Goal: Contribute content: Contribute content

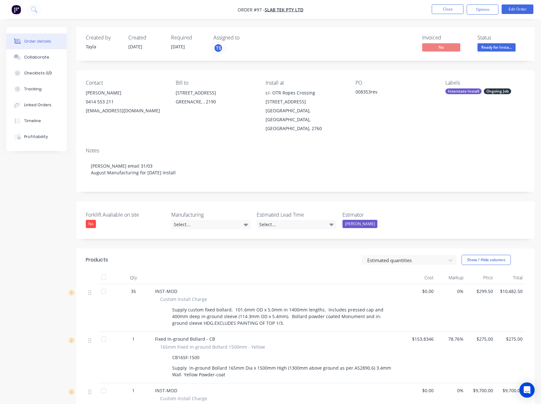
click at [445, 4] on button "Close" at bounding box center [448, 9] width 32 height 10
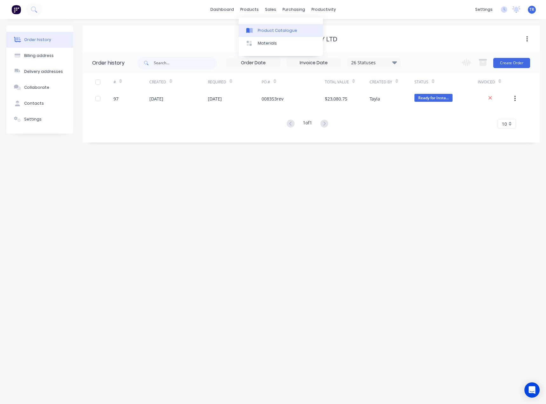
click at [279, 31] on div "Product Catalogue" at bounding box center [277, 31] width 39 height 6
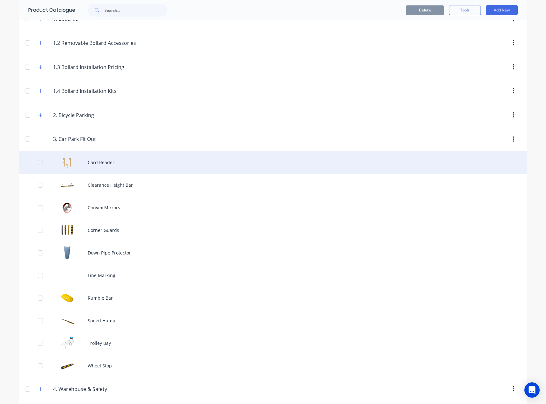
scroll to position [127, 0]
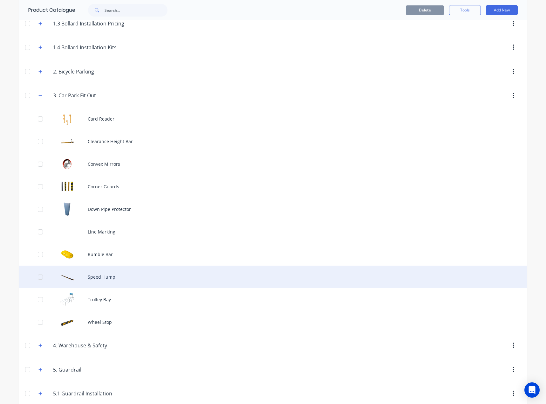
click at [102, 278] on div "Speed Hump" at bounding box center [273, 276] width 508 height 23
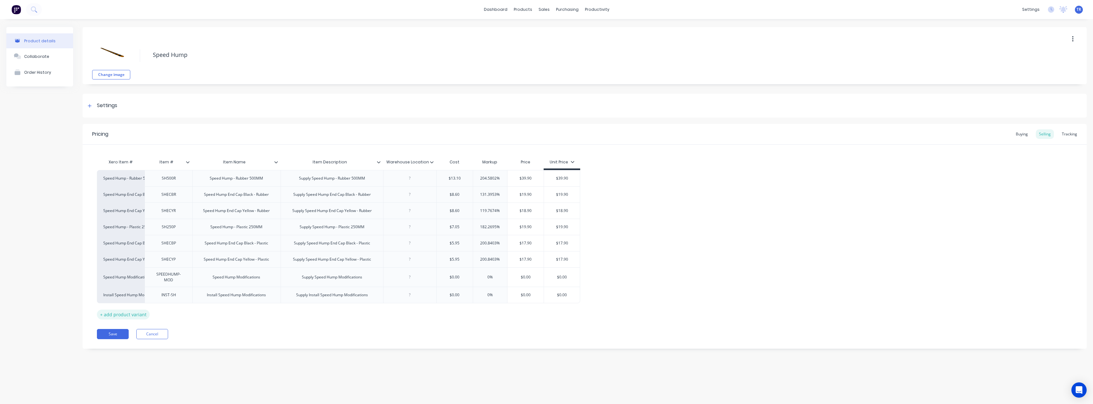
click at [140, 311] on div "+ add product variant" at bounding box center [123, 315] width 53 height 10
type textarea "x"
click at [126, 311] on div "factory_item" at bounding box center [120, 311] width 35 height 6
type input "speed hu"
click at [143, 274] on button "Speed Hump - Plastic 250MM" at bounding box center [141, 272] width 74 height 10
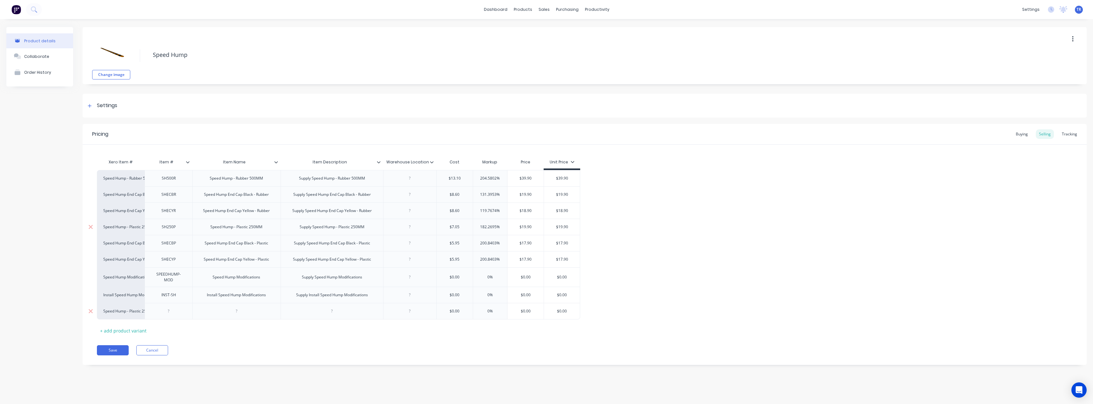
click at [205, 229] on div "Speed Hump - Plastic 250MM" at bounding box center [236, 227] width 88 height 16
click at [214, 228] on div "Speed Hump - Plastic 250MM" at bounding box center [236, 227] width 62 height 8
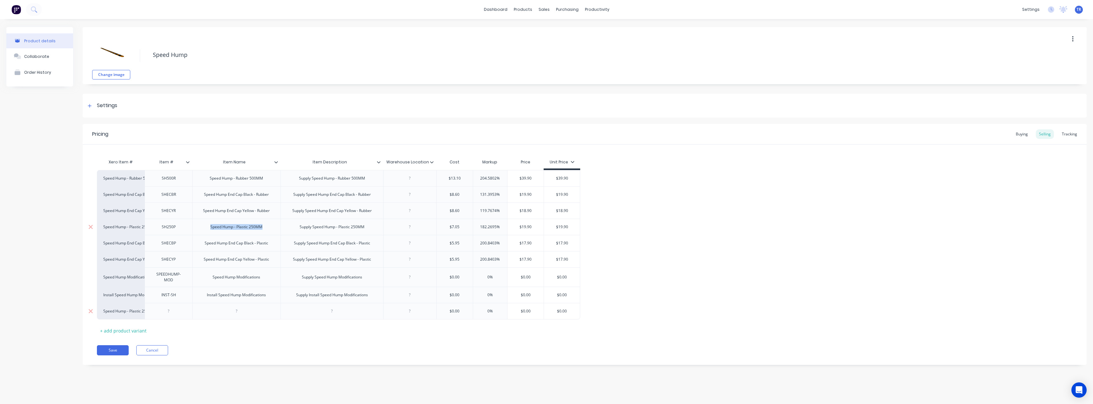
click at [214, 228] on div "Speed Hump - Plastic 250MM" at bounding box center [236, 227] width 62 height 8
copy div "Speed Hump - Plastic 250MM"
click at [211, 309] on div at bounding box center [236, 311] width 88 height 17
type textarea "x"
click at [221, 310] on div at bounding box center [237, 311] width 32 height 8
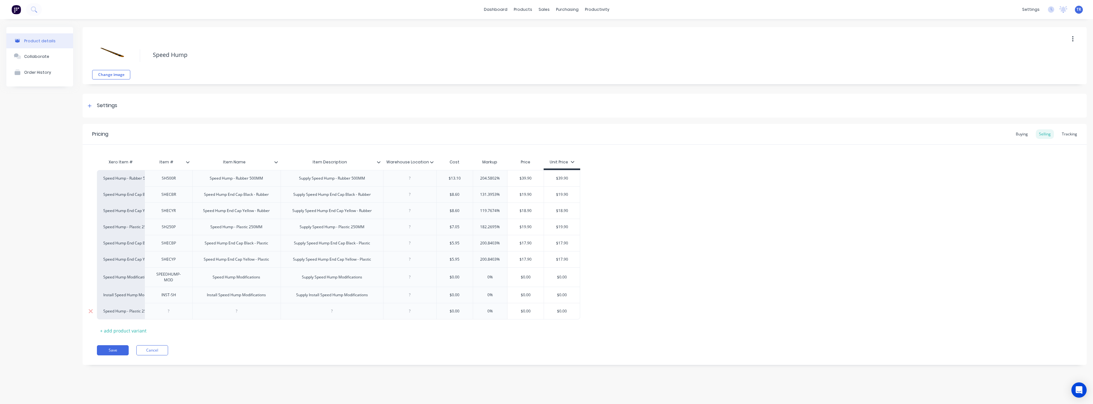
paste div
click at [170, 226] on div "SH250P" at bounding box center [169, 227] width 32 height 8
type textarea "x"
click at [170, 226] on div "SH250P" at bounding box center [169, 227] width 32 height 8
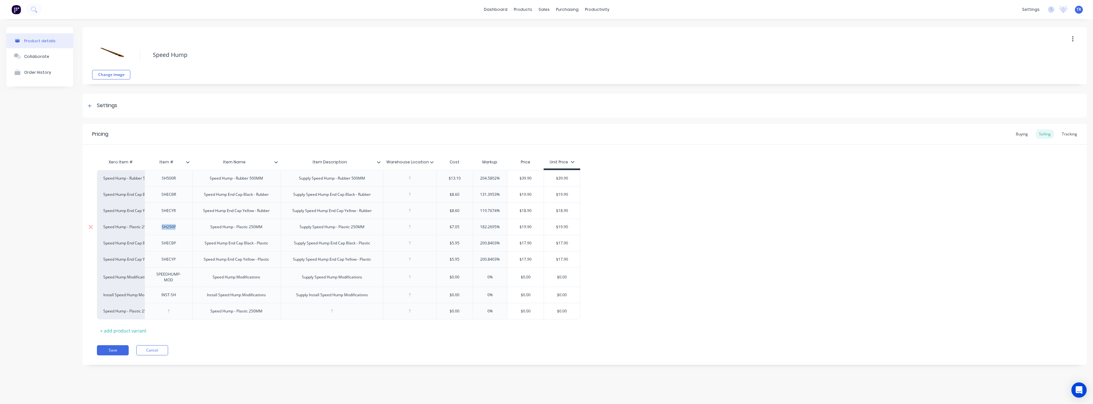
paste div
type textarea "x"
click at [323, 228] on div "Supply Speed Hump - Plastic 250MM" at bounding box center [332, 227] width 75 height 8
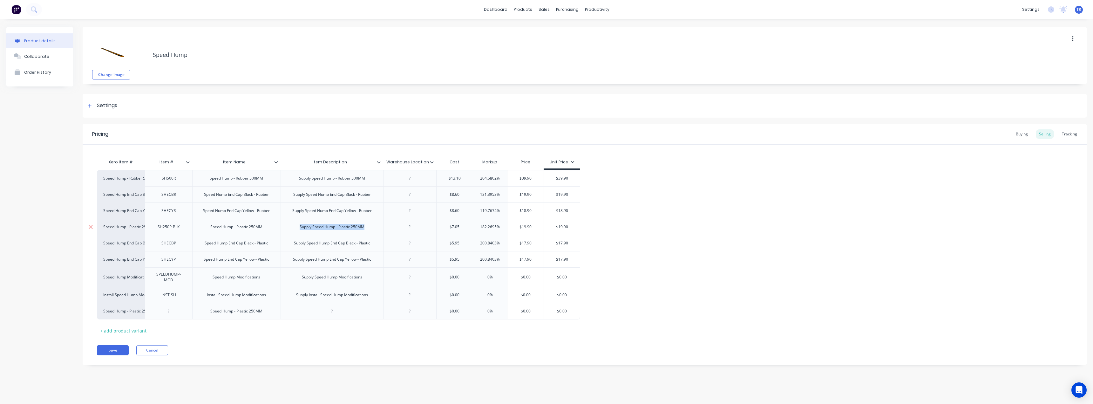
paste div
type textarea "x"
click at [333, 308] on div at bounding box center [332, 311] width 32 height 8
paste div
click at [296, 314] on div "Speed Hump Plastic 250MM - Yellow" at bounding box center [332, 311] width 75 height 8
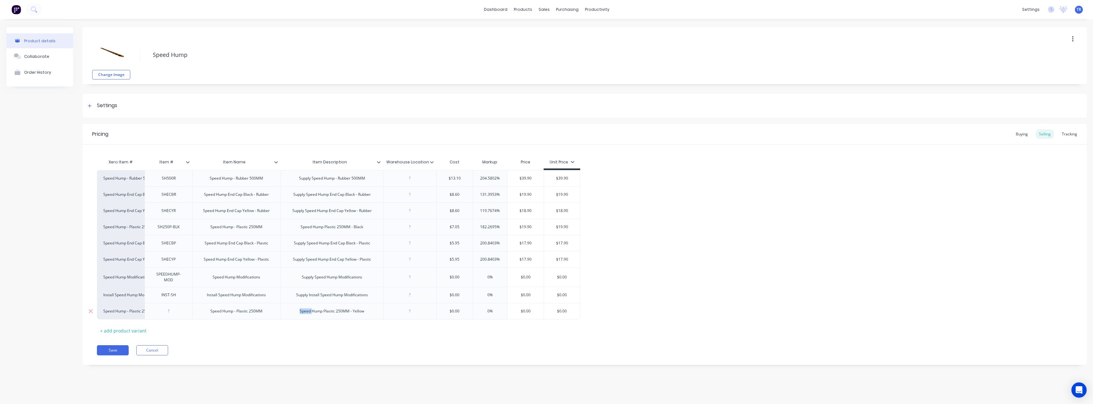
click at [296, 314] on div "Speed Hump Plastic 250MM - Yellow" at bounding box center [332, 311] width 75 height 8
click at [300, 310] on div "Speed Hump Plastic 250MM - Yellow" at bounding box center [332, 311] width 75 height 8
drag, startPoint x: 148, startPoint y: 231, endPoint x: 137, endPoint y: 298, distance: 67.3
click at [137, 298] on div "Speed Hump - Rubber 500MM SH500R Speed Hump - Rubber 500MM Supply Speed Hump - …" at bounding box center [585, 244] width 976 height 149
click at [166, 293] on div "SH250P-BLK" at bounding box center [169, 295] width 32 height 8
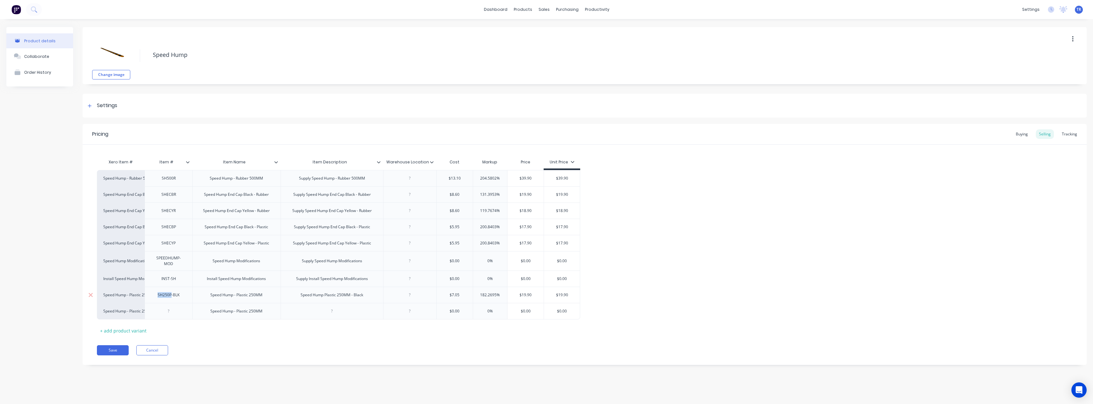
click at [166, 293] on div "SH250P-BLK" at bounding box center [169, 295] width 32 height 8
type textarea "x"
click at [162, 312] on div at bounding box center [169, 311] width 32 height 8
paste div
click at [318, 295] on div "Speed Hump Plastic 250MM - Black" at bounding box center [332, 295] width 73 height 8
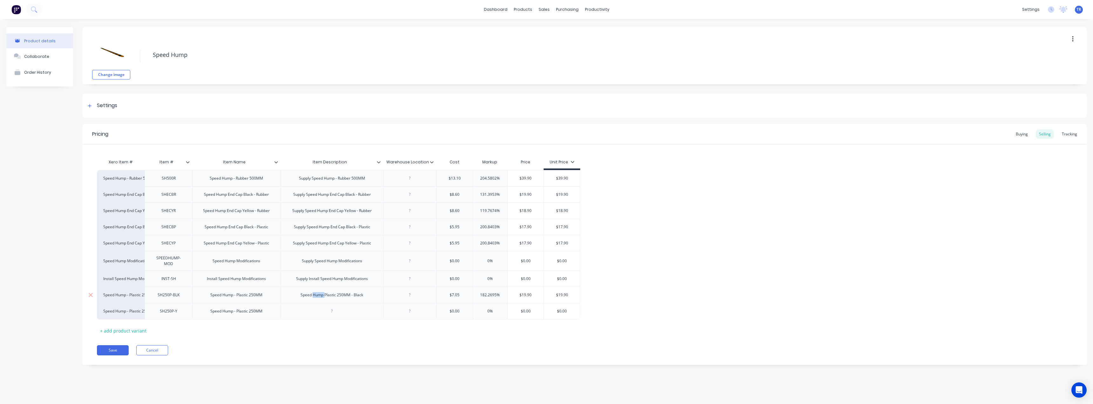
click at [318, 295] on div "Speed Hump Plastic 250MM - Black" at bounding box center [332, 295] width 73 height 8
copy div "Speed Hump Plastic 250MM - Black"
click at [319, 310] on div at bounding box center [332, 311] width 32 height 8
click at [283, 291] on div "Speed Hump Plastic 250MM - Black" at bounding box center [332, 295] width 103 height 16
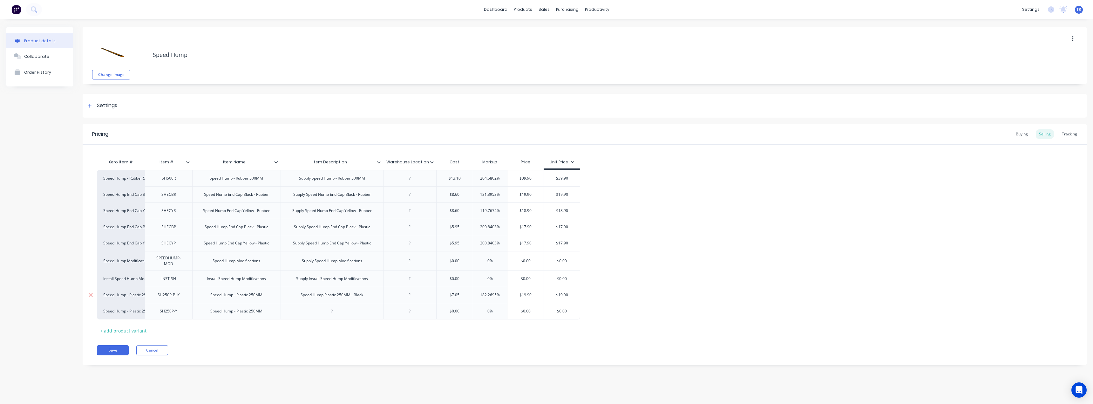
click at [291, 292] on div "Speed Hump Plastic 250MM - Black" at bounding box center [332, 295] width 103 height 16
type textarea "x"
click at [297, 294] on div "Speed Hump Plastic 250MM - Black" at bounding box center [332, 295] width 73 height 8
click at [316, 312] on div at bounding box center [332, 311] width 32 height 8
click at [303, 296] on div "Supply Speed Hump Plastic 250MM - Black" at bounding box center [331, 295] width 85 height 8
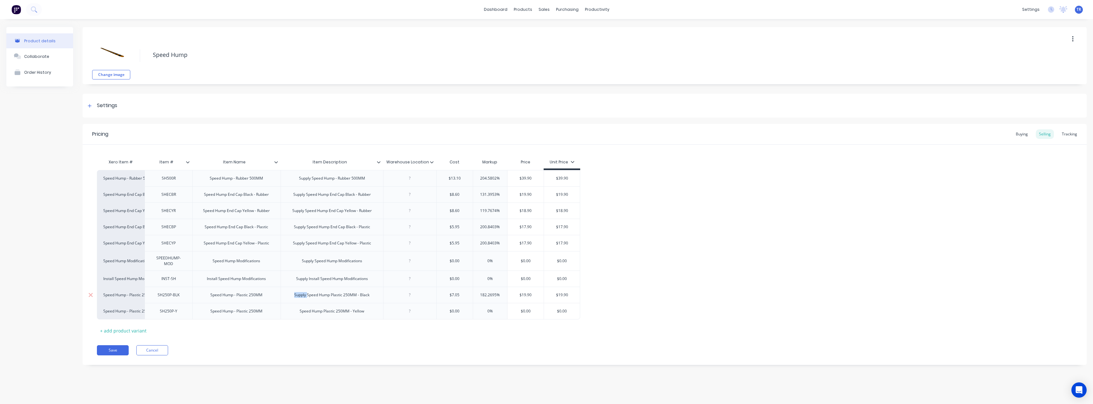
click at [303, 296] on div "Supply Speed Hump Plastic 250MM - Black" at bounding box center [331, 295] width 85 height 8
copy div "Supply"
click at [296, 313] on div "Speed Hump Plastic 250MM - Yellow" at bounding box center [332, 311] width 75 height 8
click at [230, 309] on div "Speed Hump - Plastic 250MM" at bounding box center [236, 311] width 62 height 8
click at [237, 310] on div "Speed Hump - Plastic 250MM" at bounding box center [236, 311] width 62 height 8
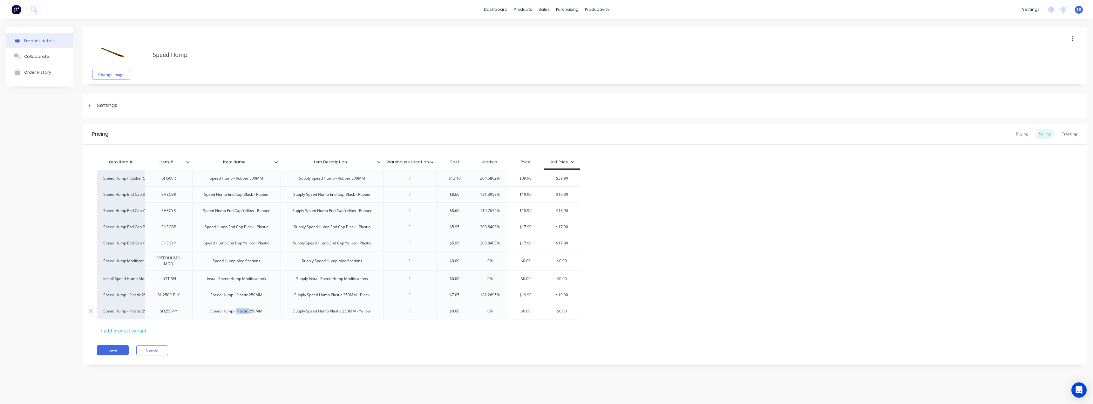
click at [237, 310] on div "Speed Hump - Plastic 250MM" at bounding box center [236, 311] width 62 height 8
type textarea "x"
click at [234, 296] on div "Speed Hump - Plastic 250MM" at bounding box center [236, 295] width 62 height 8
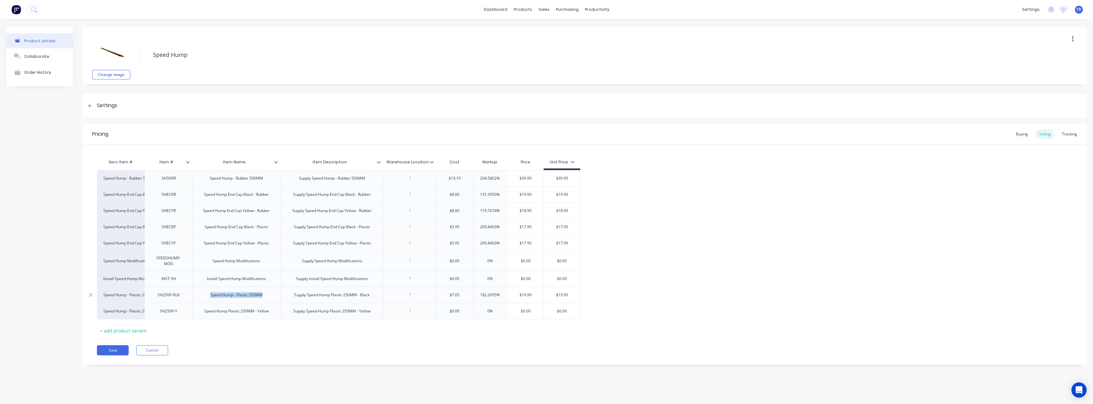
click at [234, 296] on div "Speed Hump - Plastic 250MM" at bounding box center [236, 295] width 62 height 8
paste div
type textarea "x"
type input "$7.05"
click at [455, 295] on input "$7.05" at bounding box center [455, 295] width 36 height 6
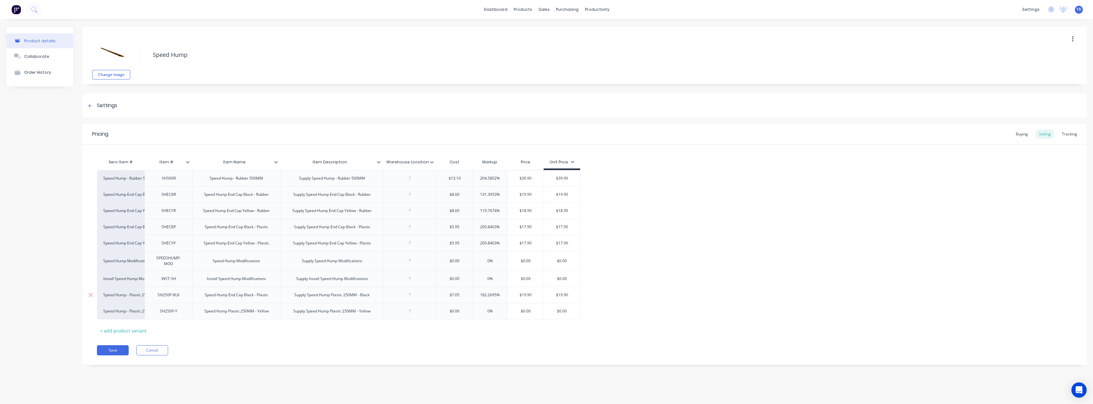
click at [455, 295] on input "$7.05" at bounding box center [455, 295] width 36 height 6
type input "$0.00"
click at [454, 312] on input "$0.00" at bounding box center [455, 311] width 36 height 6
paste input "7.05"
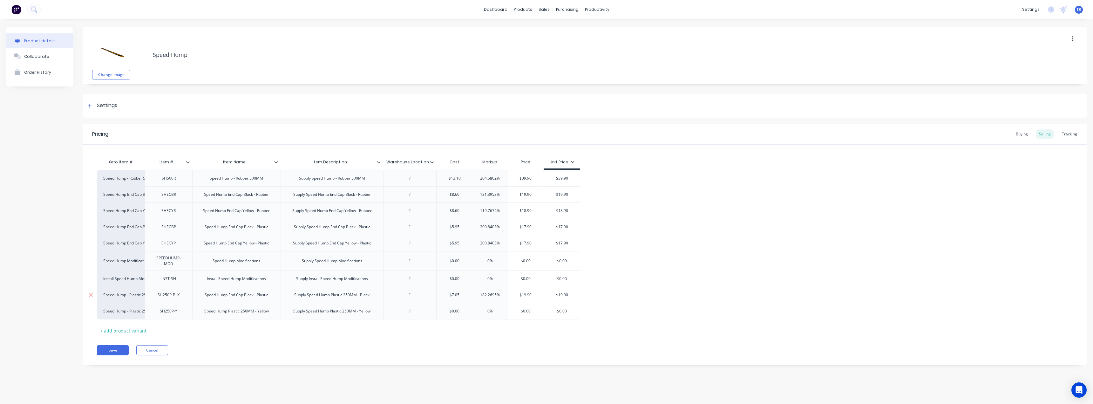
type textarea "x"
type input "$7.05"
type input "$19.90"
click at [529, 297] on input "$19.90" at bounding box center [526, 295] width 36 height 6
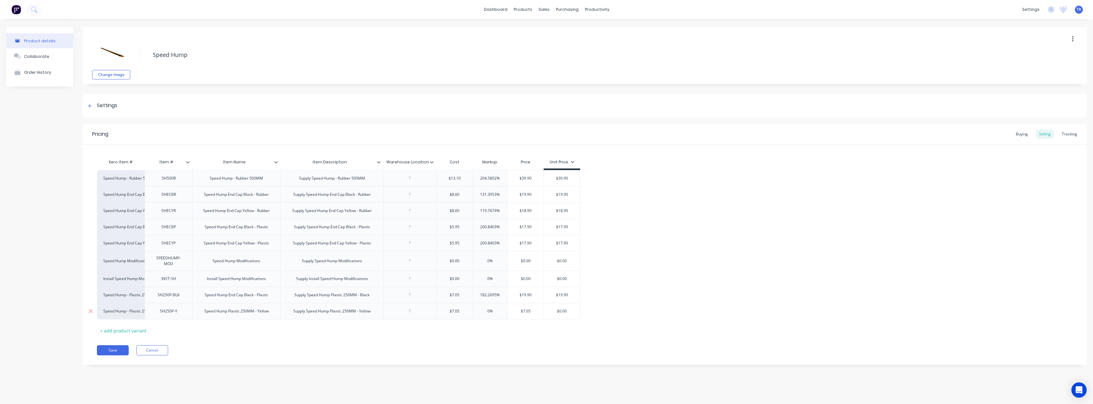
type input "$7.05"
click at [529, 311] on input "$7.05" at bounding box center [526, 311] width 36 height 6
paste input "19.90"
type textarea "x"
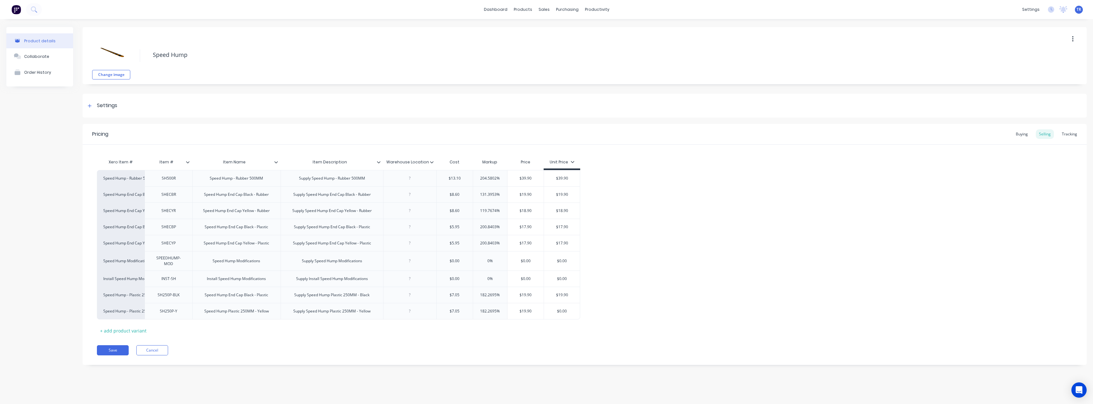
type input "$19.90"
click at [531, 328] on div "Xero Item # Item # Item Name Item Description Warehouse Location Cost Markup Pr…" at bounding box center [585, 246] width 976 height 180
click at [541, 298] on div "$19.90" at bounding box center [562, 295] width 36 height 16
type input "$19.90"
click at [541, 297] on input "$19.90" at bounding box center [562, 295] width 36 height 6
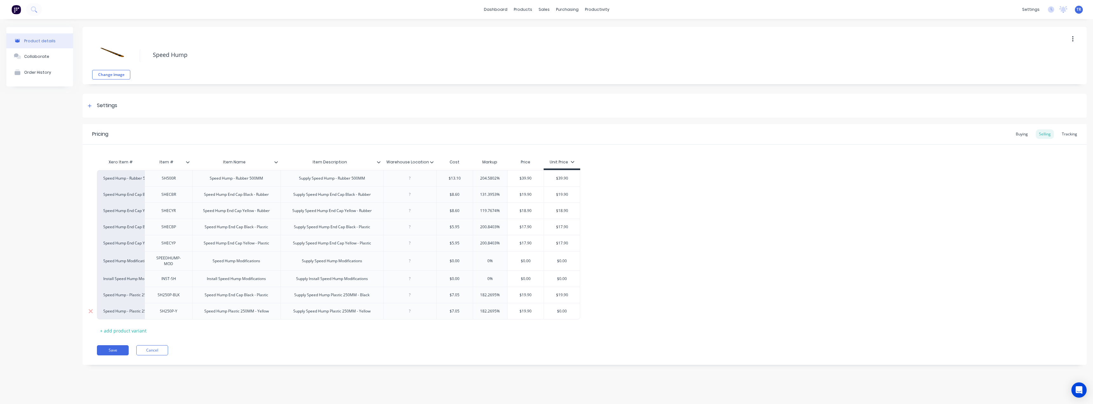
type input "$0.00"
click at [541, 309] on input "$0.00" at bounding box center [562, 311] width 36 height 6
paste input "19.9"
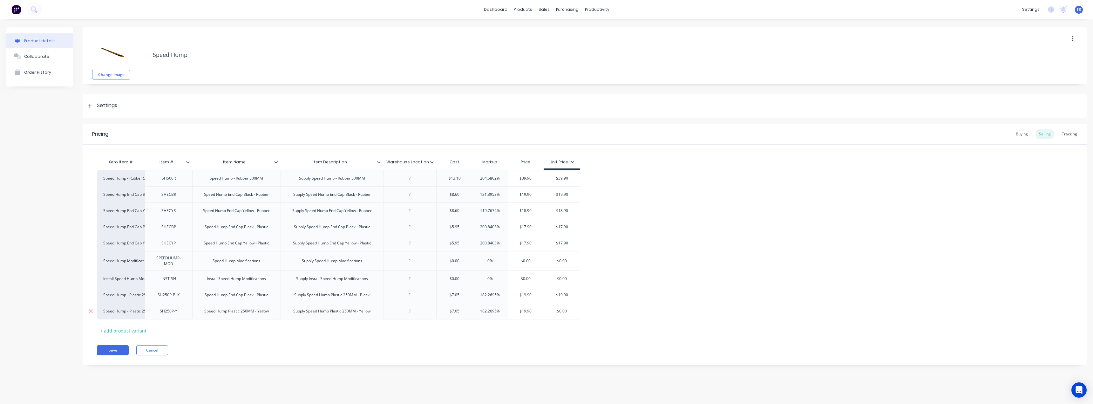
type textarea "x"
type input "$19.90"
click at [535, 333] on div "Xero Item # Item # Item Name Item Description Warehouse Location Cost Markup Pr…" at bounding box center [585, 246] width 976 height 180
click at [121, 352] on button "Save" at bounding box center [113, 350] width 32 height 10
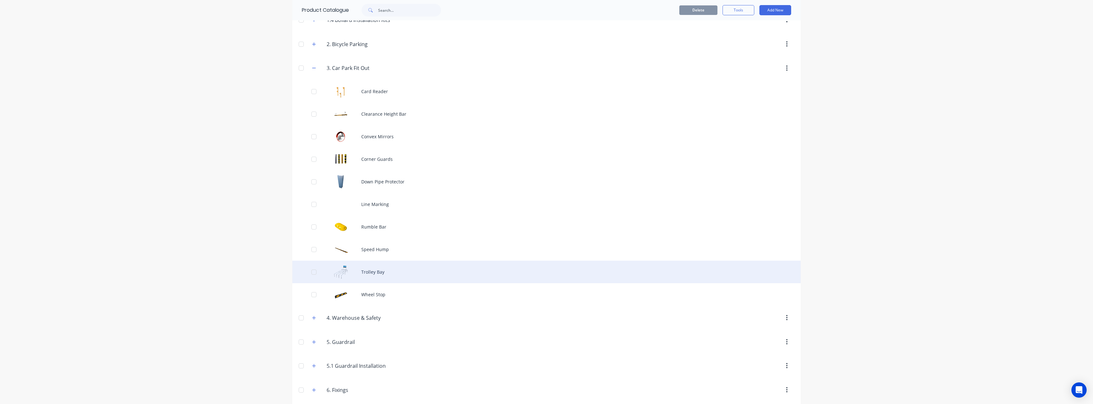
scroll to position [159, 0]
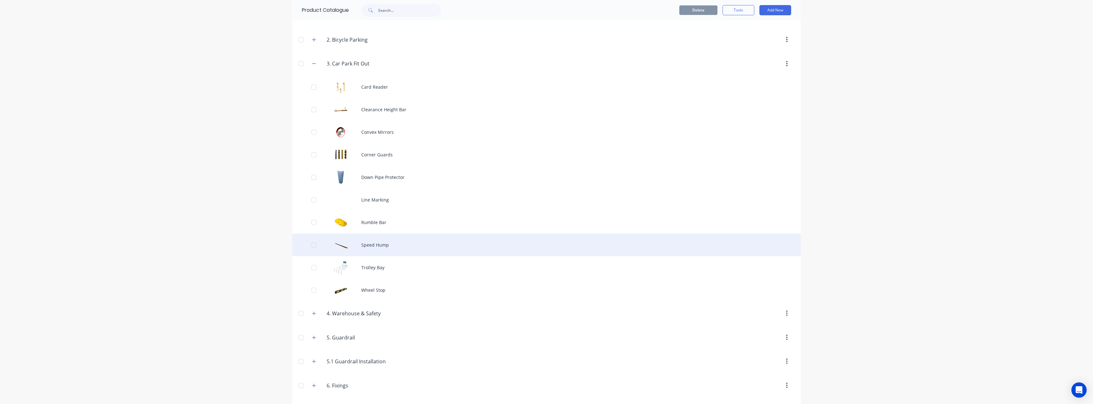
click at [358, 241] on div "Speed Hump" at bounding box center [546, 245] width 508 height 23
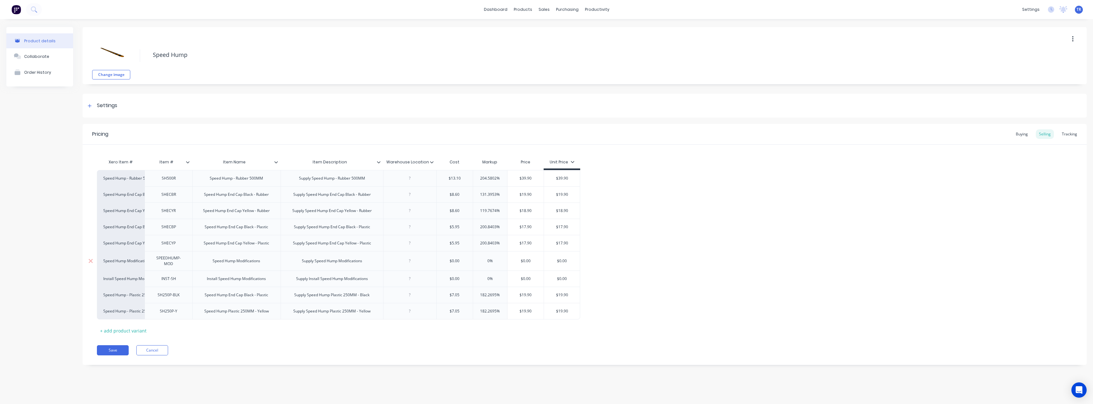
type textarea "x"
click at [239, 296] on div "Speed Hump End Cap Black - Plastic" at bounding box center [237, 295] width 74 height 8
paste div
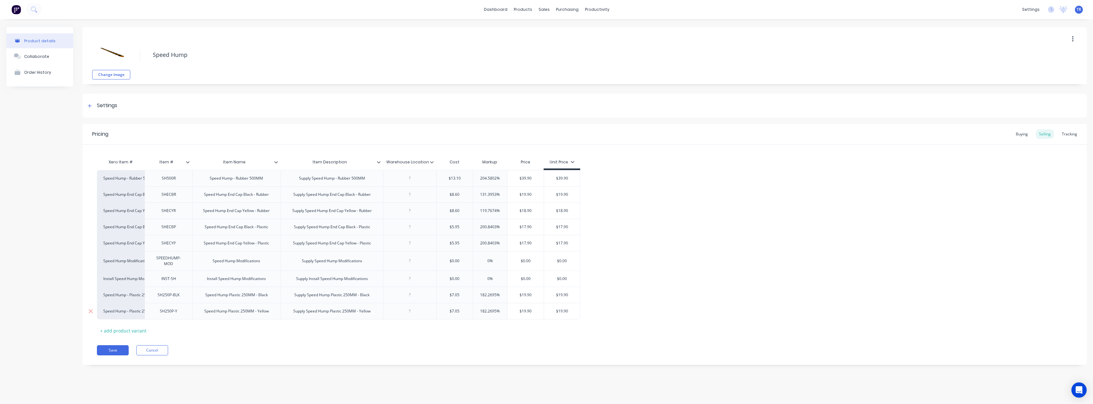
type textarea "x"
click at [254, 310] on div "Speed Hump Plastic 250MM - Yellow" at bounding box center [236, 311] width 75 height 8
paste div
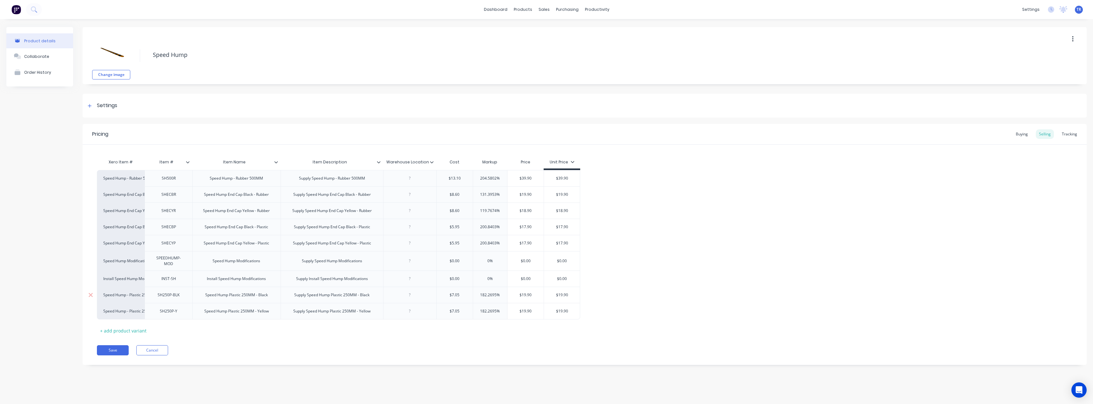
click at [260, 295] on div "Speed Hump Plastic 250MM - Black" at bounding box center [236, 295] width 73 height 8
copy div "Speed Hump Plastic 250MM - Black"
type textarea "x"
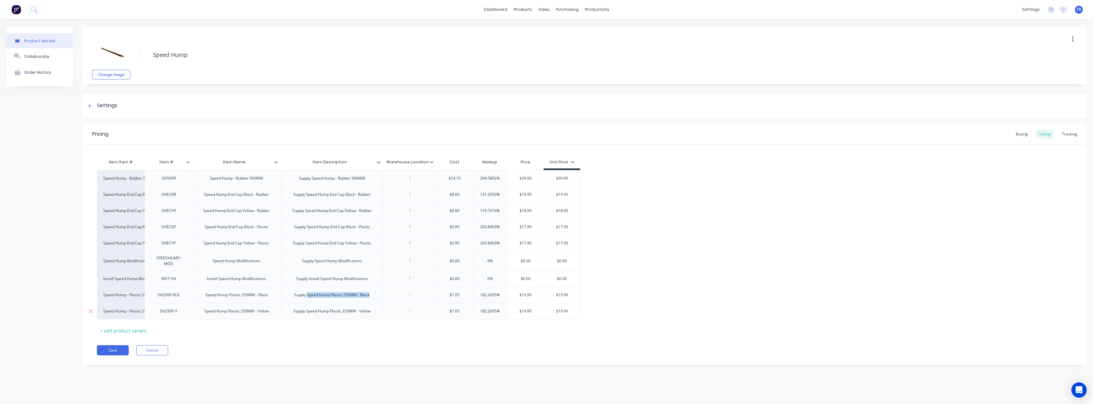
drag, startPoint x: 370, startPoint y: 298, endPoint x: 308, endPoint y: 304, distance: 62.3
click at [308, 304] on div "Speed Hump - Rubber 500MM SH500R Speed Hump - Rubber 500MM Supply Speed Hump - …" at bounding box center [585, 244] width 976 height 149
paste div
drag, startPoint x: 268, startPoint y: 313, endPoint x: 202, endPoint y: 314, distance: 65.8
click at [202, 314] on div "Speed Hump Plastic 250MM - Yellow" at bounding box center [236, 311] width 75 height 8
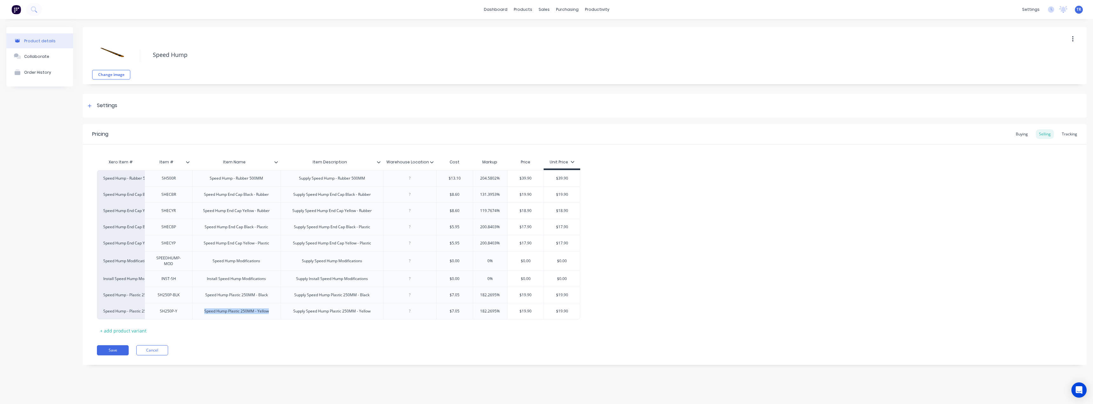
copy div "Speed Hump Plastic 250MM - Yellow"
type textarea "x"
drag, startPoint x: 307, startPoint y: 312, endPoint x: 379, endPoint y: 314, distance: 71.2
click at [379, 314] on div "Supply Speed Hump Plastic 250MM - Yellow" at bounding box center [332, 311] width 103 height 17
paste div
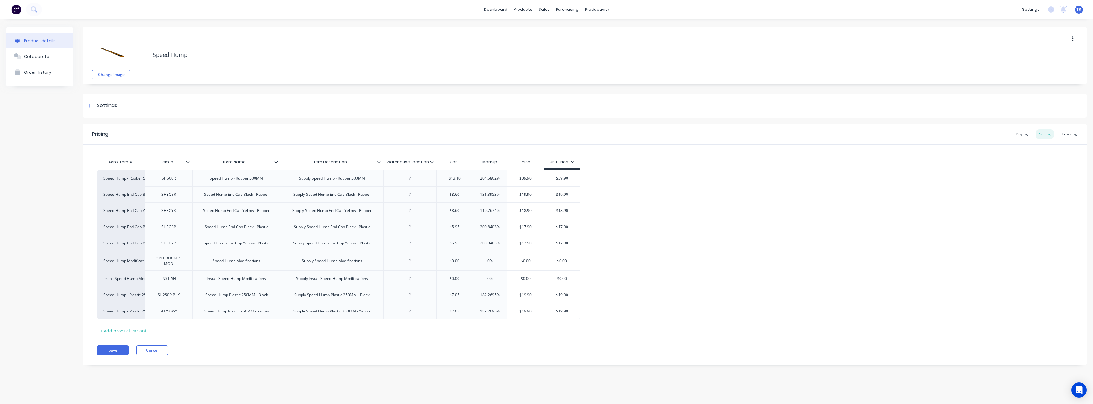
click at [367, 328] on div "Xero Item # Item # Item Name Item Description Warehouse Location Cost Markup Pr…" at bounding box center [585, 246] width 976 height 180
drag, startPoint x: 198, startPoint y: 282, endPoint x: 181, endPoint y: 333, distance: 53.3
click at [181, 333] on div "Xero Item # Item # Item Name Item Description Warehouse Location Cost Markup Pr…" at bounding box center [585, 246] width 976 height 180
drag, startPoint x: 218, startPoint y: 290, endPoint x: 219, endPoint y: 285, distance: 4.2
click at [215, 308] on div "Speed Hump - Rubber 500MM SH500R Speed Hump - Rubber 500MM Supply Speed Hump - …" at bounding box center [585, 244] width 976 height 149
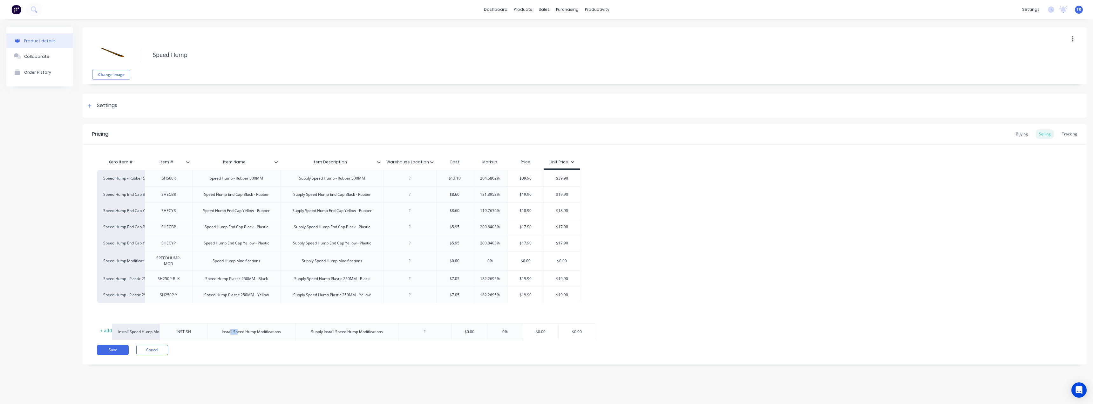
drag, startPoint x: 213, startPoint y: 283, endPoint x: 214, endPoint y: 332, distance: 49.9
click at [216, 334] on div "Xero Item # Item # Item Name Item Description Warehouse Location Cost Markup Pr…" at bounding box center [585, 246] width 976 height 180
drag, startPoint x: 226, startPoint y: 283, endPoint x: 231, endPoint y: 320, distance: 36.9
click at [231, 320] on div "Xero Item # Item # Item Name Item Description Warehouse Location Cost Markup Pr…" at bounding box center [585, 246] width 976 height 180
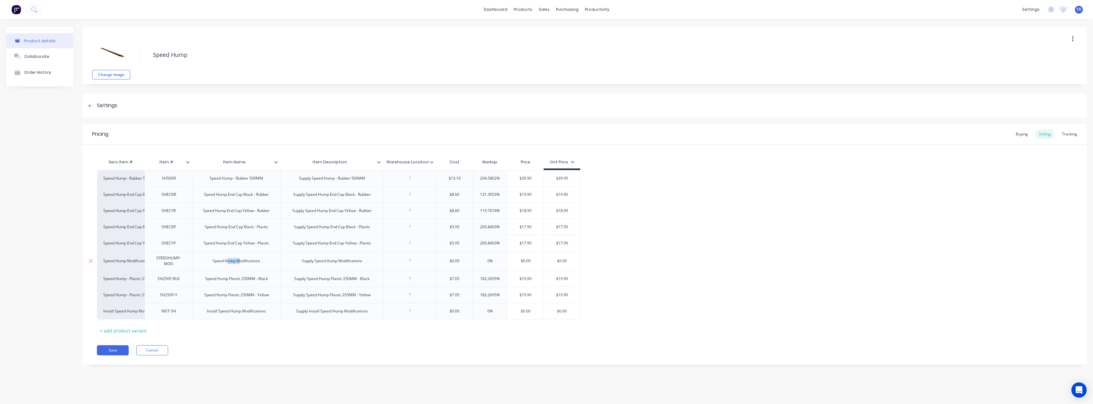
drag, startPoint x: 226, startPoint y: 261, endPoint x: 233, endPoint y: 264, distance: 7.7
click at [238, 264] on div "Speed Hump Modifications" at bounding box center [237, 261] width 58 height 8
drag, startPoint x: 217, startPoint y: 263, endPoint x: 190, endPoint y: 265, distance: 27.4
click at [215, 270] on div "Speed Hump Modifications" at bounding box center [236, 260] width 88 height 19
drag, startPoint x: 191, startPoint y: 265, endPoint x: 197, endPoint y: 323, distance: 57.8
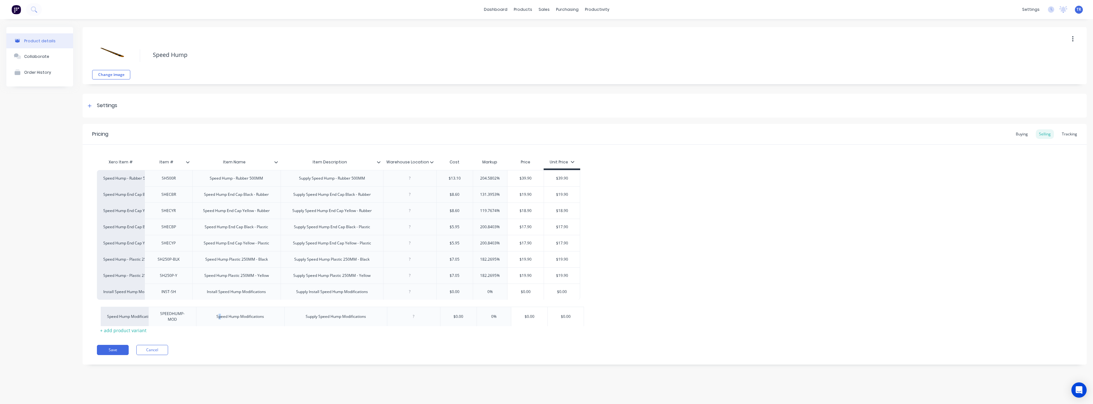
click at [197, 323] on div "Xero Item # Item # Item Name Item Description Warehouse Location Cost Markup Pr…" at bounding box center [585, 246] width 976 height 180
drag, startPoint x: 212, startPoint y: 241, endPoint x: 209, endPoint y: 243, distance: 3.9
click at [213, 243] on div "Speed Hump End Cap Yellow - Plastic" at bounding box center [237, 243] width 76 height 8
drag, startPoint x: 197, startPoint y: 245, endPoint x: 194, endPoint y: 285, distance: 40.2
click at [194, 285] on div "Speed Hump - Rubber 500MM SH500R Speed Hump - Rubber 500MM Supply Speed Hump - …" at bounding box center [585, 244] width 976 height 149
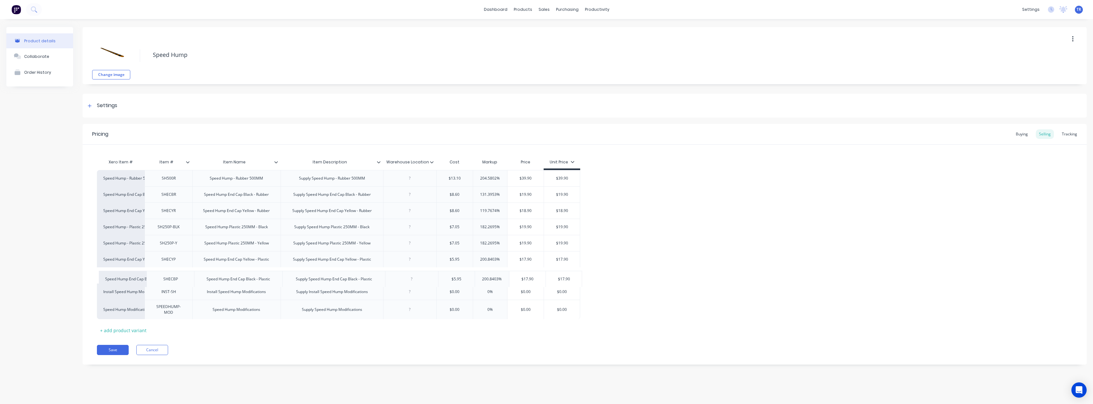
drag, startPoint x: 198, startPoint y: 231, endPoint x: 202, endPoint y: 284, distance: 52.6
click at [202, 284] on div "Speed Hump - Rubber 500MM SH500R Speed Hump - Rubber 500MM Supply Speed Hump - …" at bounding box center [585, 244] width 976 height 149
click at [116, 349] on button "Save" at bounding box center [113, 350] width 32 height 10
type textarea "x"
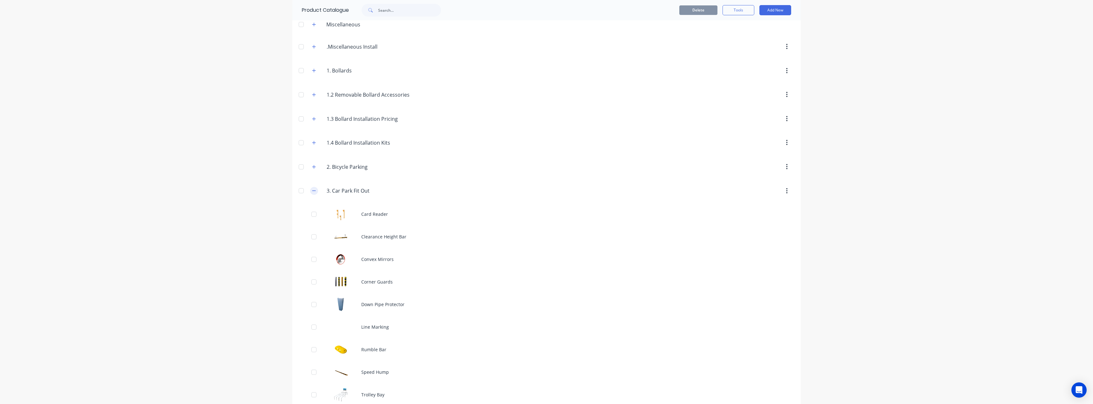
click at [310, 189] on button "button" at bounding box center [314, 191] width 8 height 8
